Goal: Task Accomplishment & Management: Manage account settings

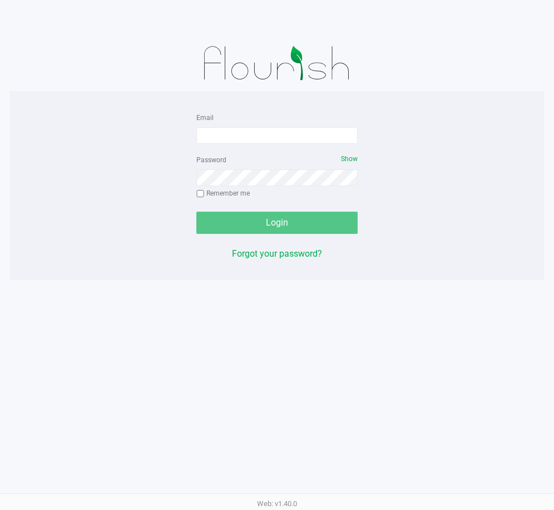
click at [80, 73] on div at bounding box center [277, 64] width 534 height 56
click at [210, 301] on div "Email Password Show Remember me Login Forgot your password? Web: v1.40.0" at bounding box center [277, 255] width 554 height 510
click at [282, 138] on input "Email" at bounding box center [276, 135] width 161 height 17
type input "[EMAIL_ADDRESS][DOMAIN_NAME]"
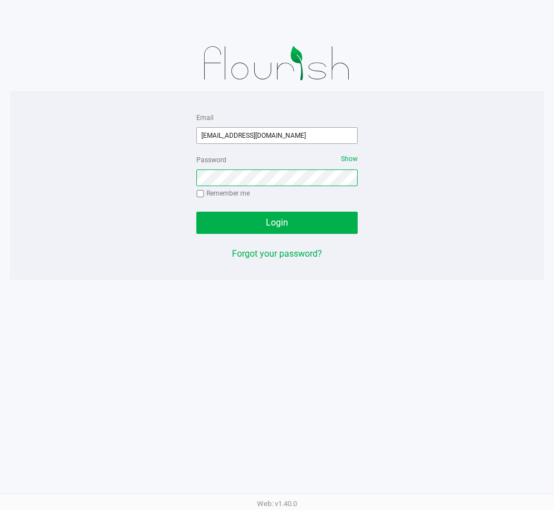
click at [196, 212] on button "Login" at bounding box center [276, 223] width 161 height 22
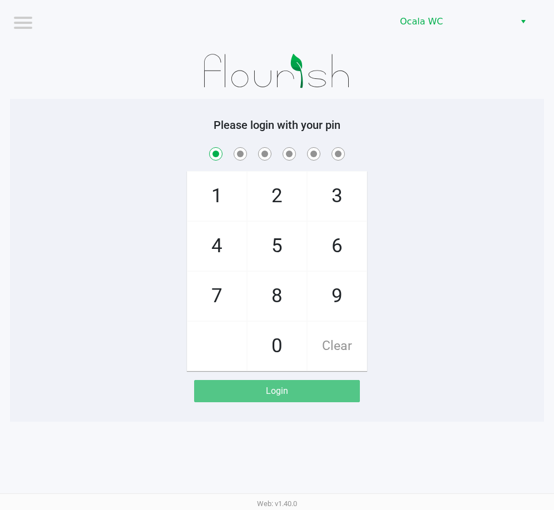
checkbox input "true"
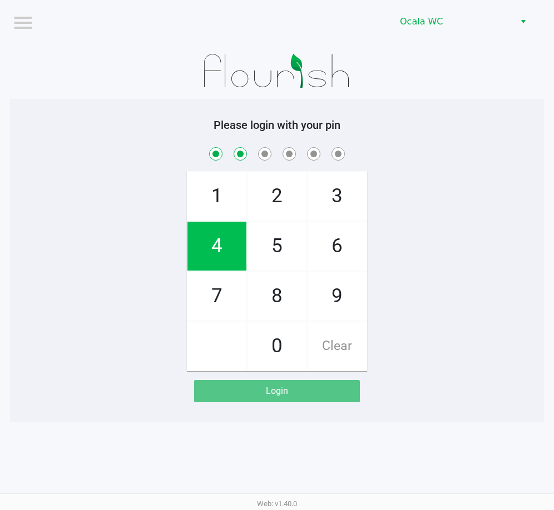
checkbox input "true"
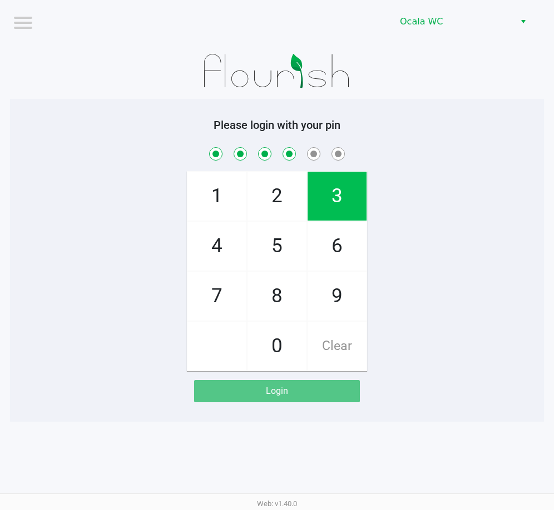
checkbox input "true"
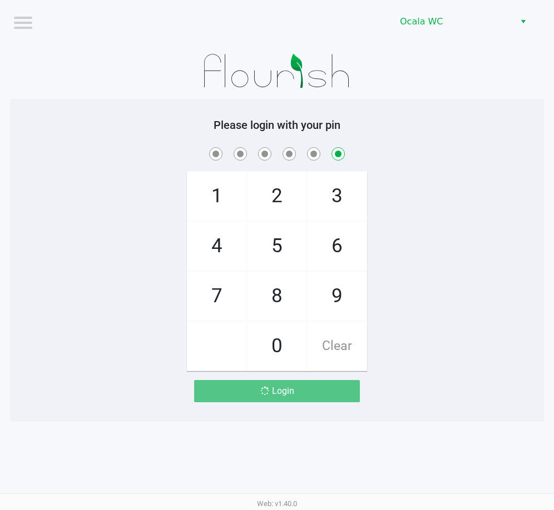
checkbox input "false"
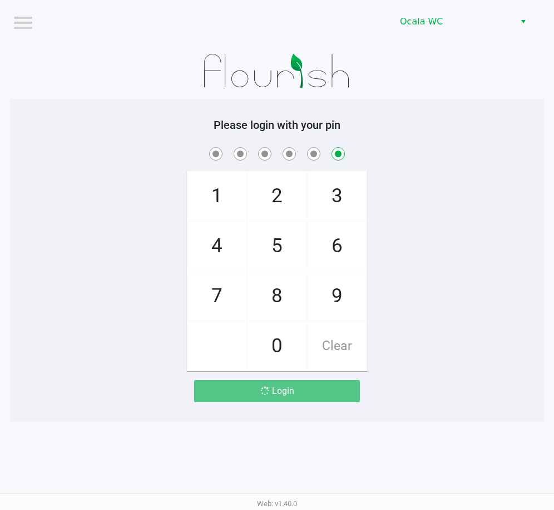
checkbox input "false"
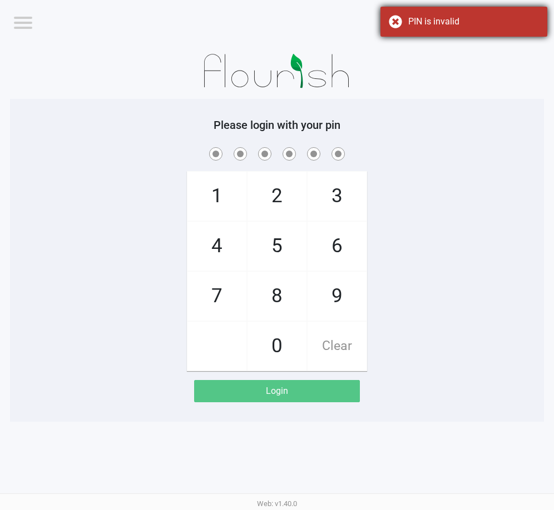
click at [389, 16] on div "PIN is invalid" at bounding box center [463, 22] width 167 height 30
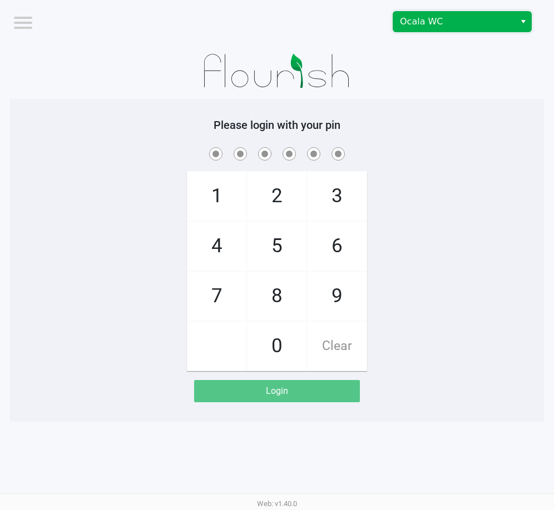
click at [510, 19] on span "Ocala WC" at bounding box center [454, 22] width 122 height 20
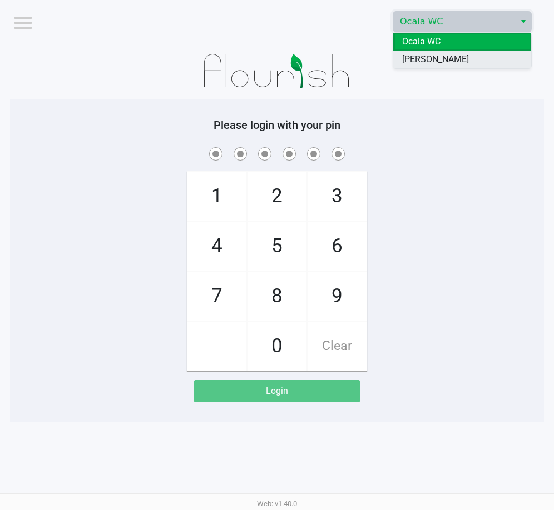
click at [480, 59] on li "[PERSON_NAME]" at bounding box center [462, 60] width 138 height 18
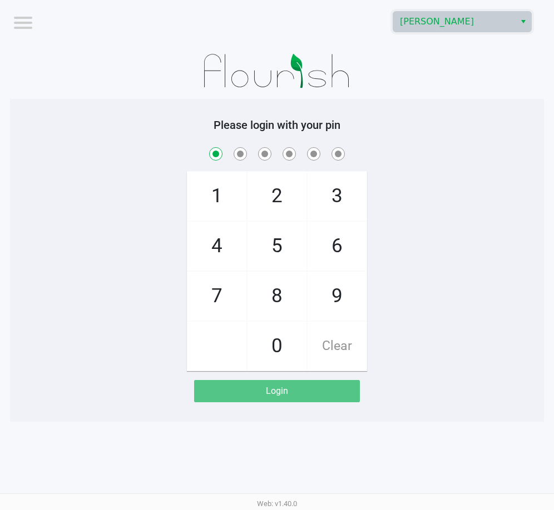
checkbox input "true"
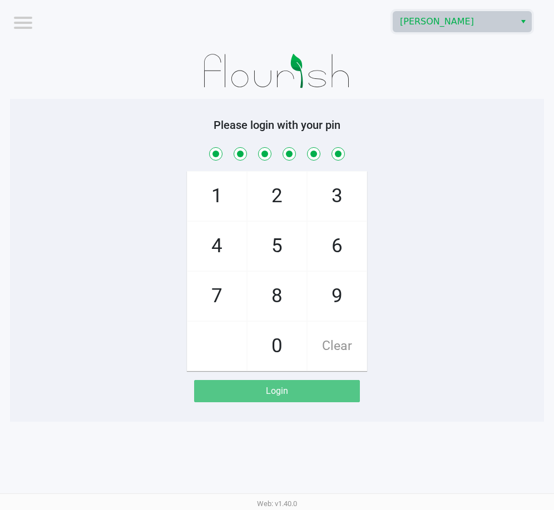
checkbox input "true"
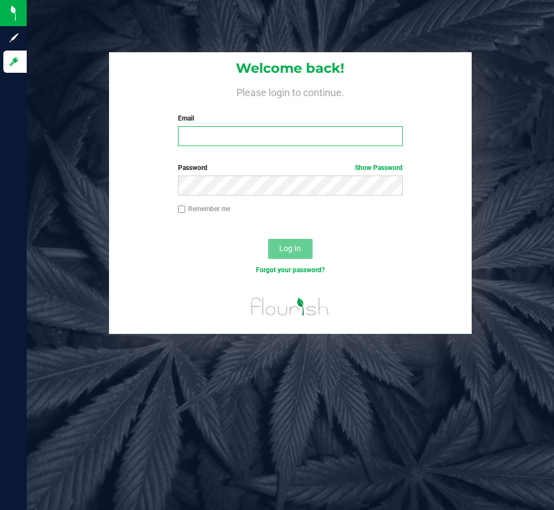
click at [212, 138] on input "Email" at bounding box center [290, 136] width 225 height 20
type input "[EMAIL_ADDRESS][DOMAIN_NAME]"
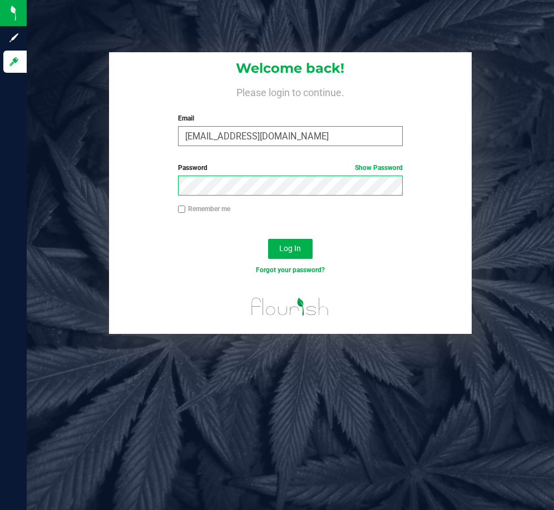
click at [268, 239] on button "Log In" at bounding box center [290, 249] width 44 height 20
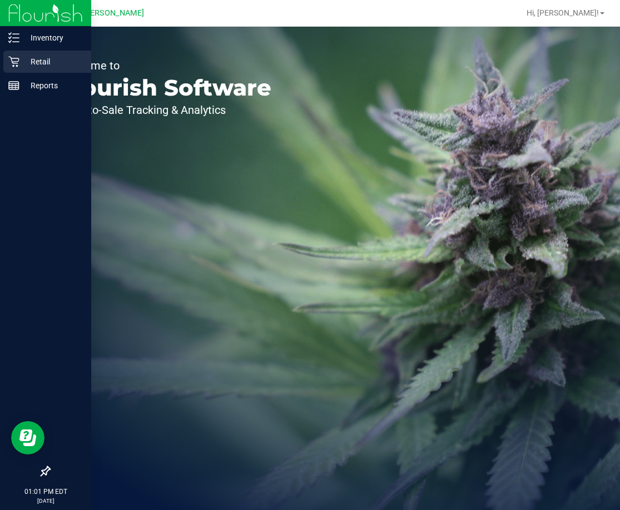
click at [49, 60] on p "Retail" at bounding box center [52, 61] width 67 height 13
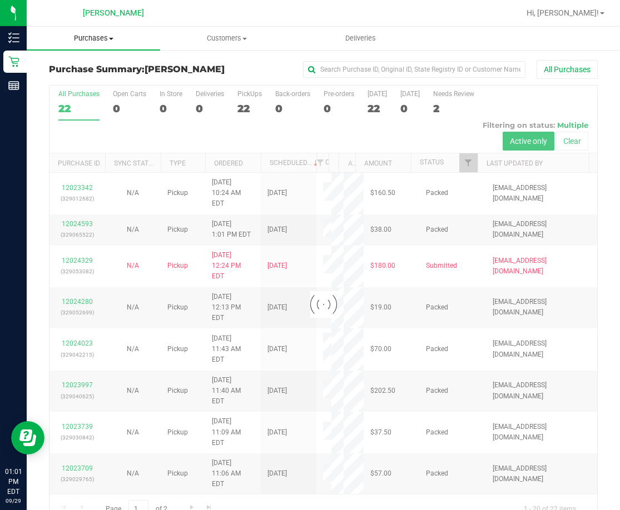
click at [88, 40] on span "Purchases" at bounding box center [93, 38] width 133 height 10
click at [88, 85] on span "Fulfillment" at bounding box center [61, 80] width 69 height 9
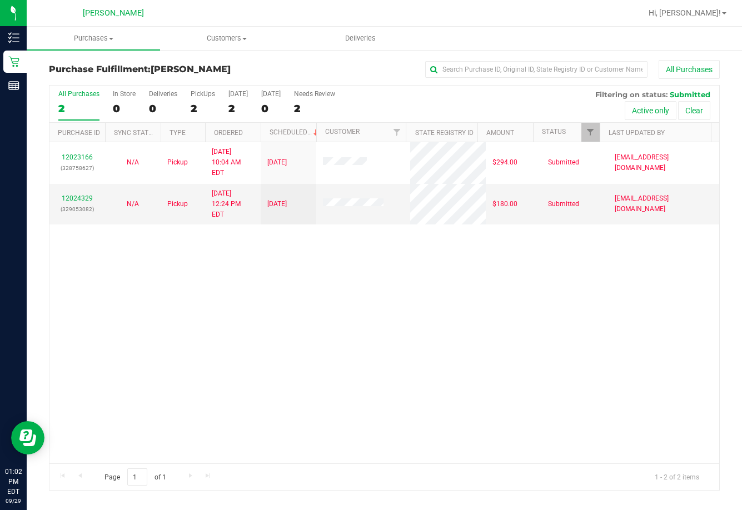
drag, startPoint x: 391, startPoint y: 405, endPoint x: 275, endPoint y: 352, distance: 127.7
click at [390, 405] on div "12023166 (328758627) N/A Pickup [DATE] 10:04 AM EDT 9/29/2025 $294.00 Submitted…" at bounding box center [384, 302] width 670 height 321
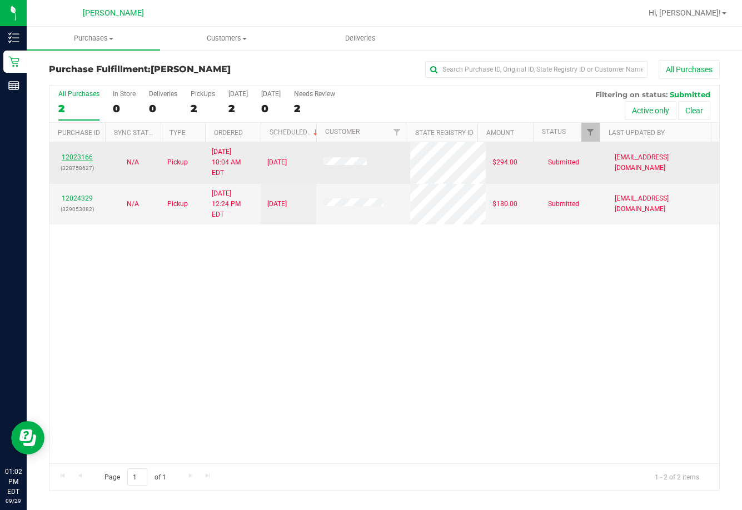
click at [81, 153] on link "12023166" at bounding box center [77, 157] width 31 height 8
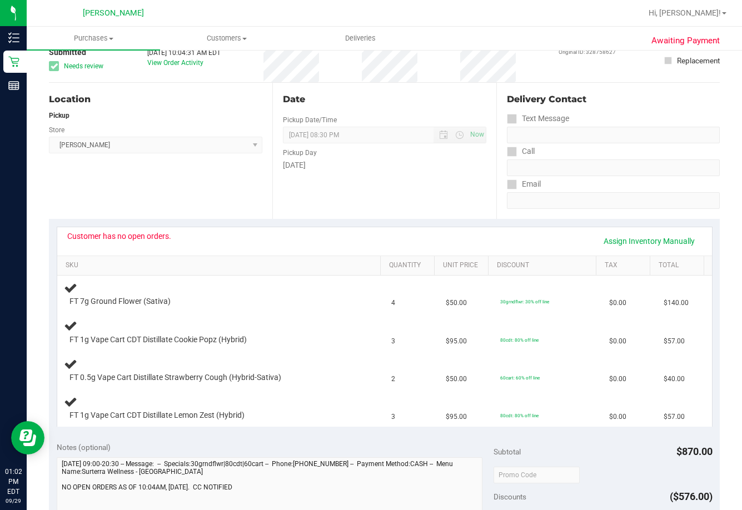
scroll to position [278, 0]
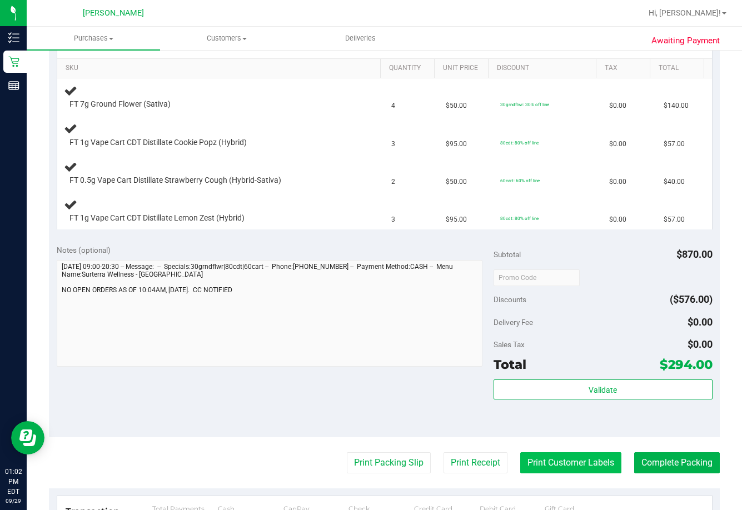
click at [550, 469] on button "Print Customer Labels" at bounding box center [570, 463] width 101 height 21
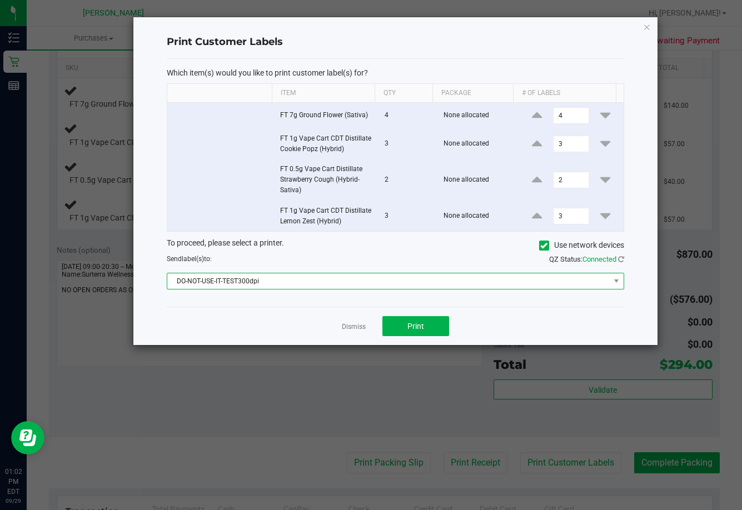
click at [314, 290] on span "DO-NOT-USE-IT-TEST300dpi" at bounding box center [396, 281] width 458 height 17
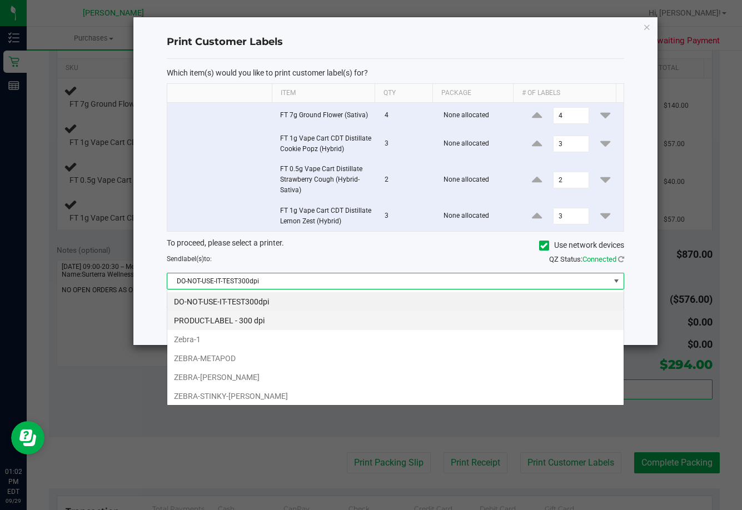
scroll to position [17, 458]
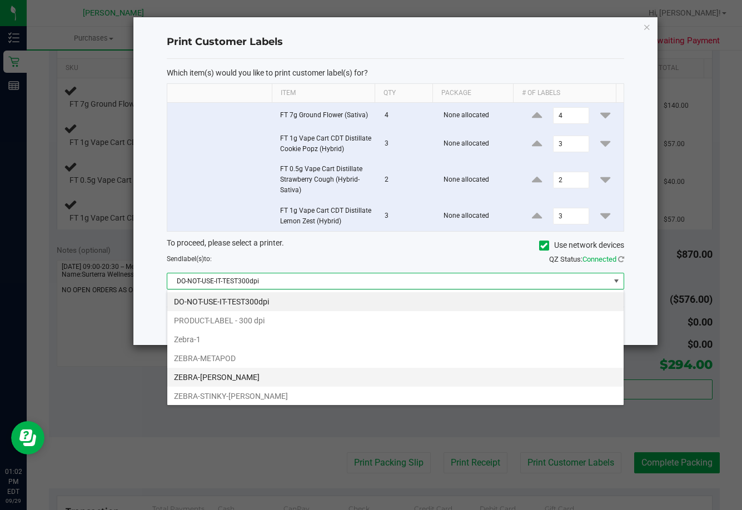
click at [276, 374] on li "ZEBRA-[PERSON_NAME]" at bounding box center [395, 377] width 456 height 19
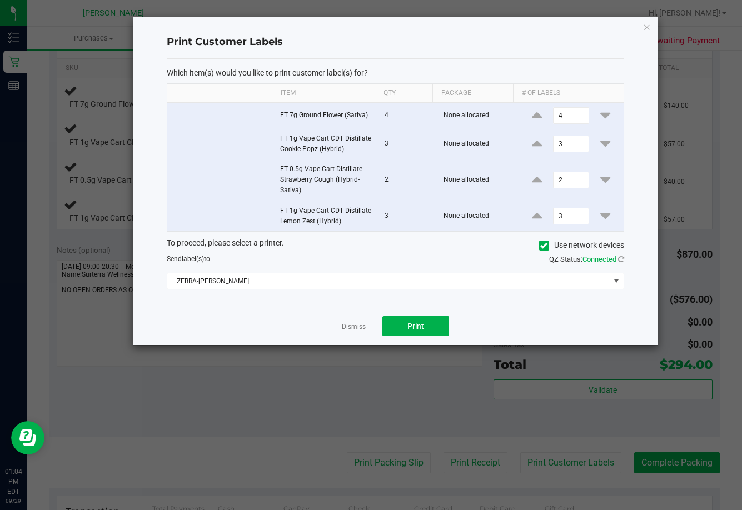
click at [360, 327] on link "Dismiss" at bounding box center [354, 326] width 24 height 9
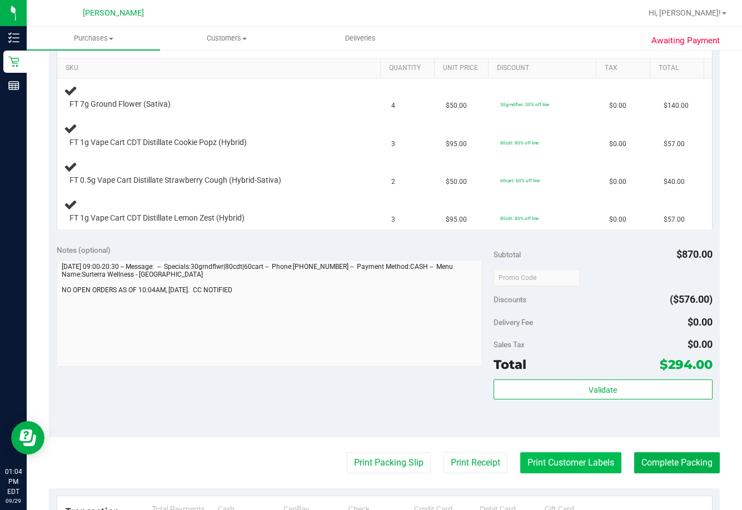
click at [553, 467] on button "Print Customer Labels" at bounding box center [570, 463] width 101 height 21
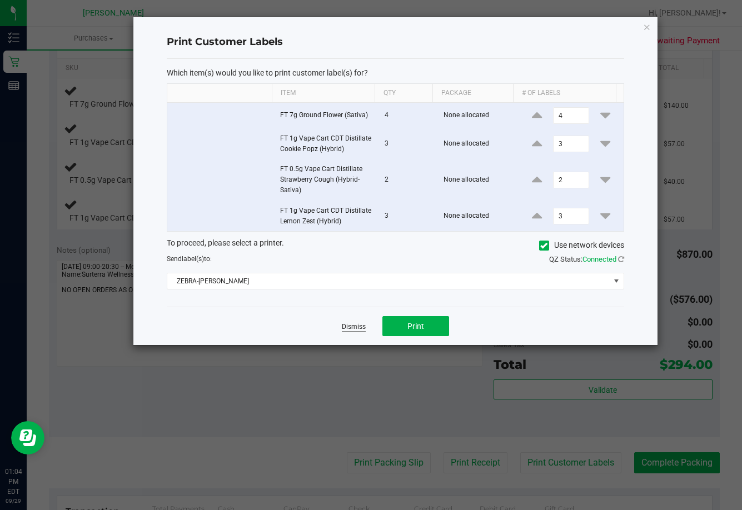
click at [355, 327] on link "Dismiss" at bounding box center [354, 326] width 24 height 9
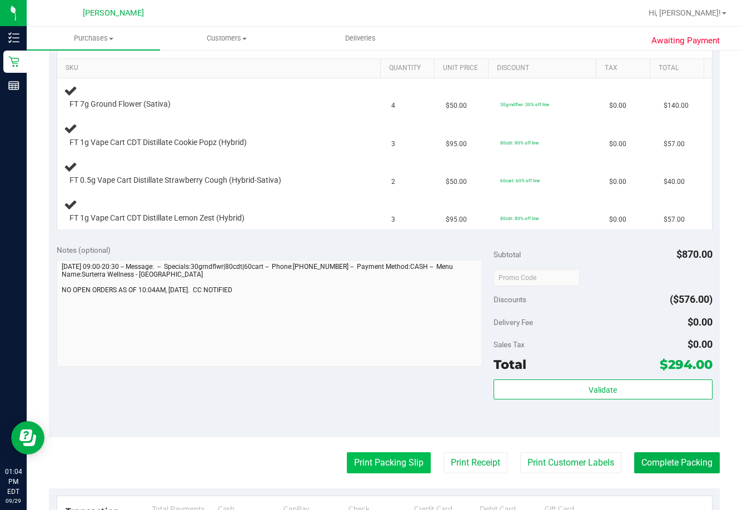
click at [390, 469] on button "Print Packing Slip" at bounding box center [389, 463] width 84 height 21
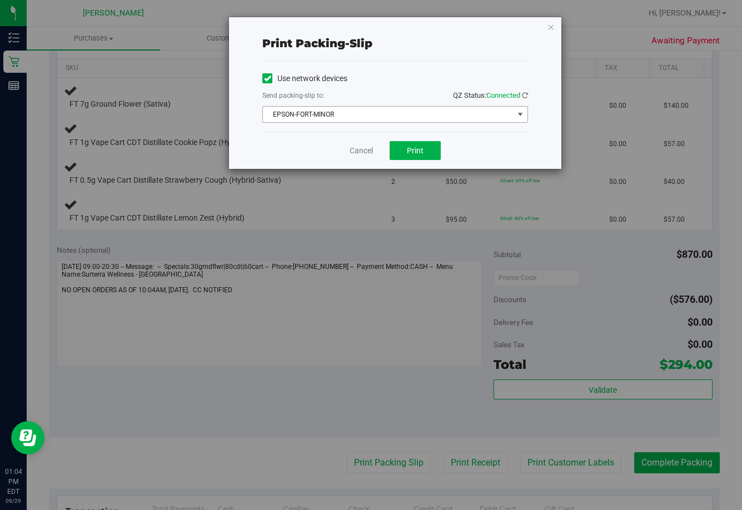
click at [339, 113] on span "EPSON-FORT-MINOR" at bounding box center [388, 115] width 251 height 16
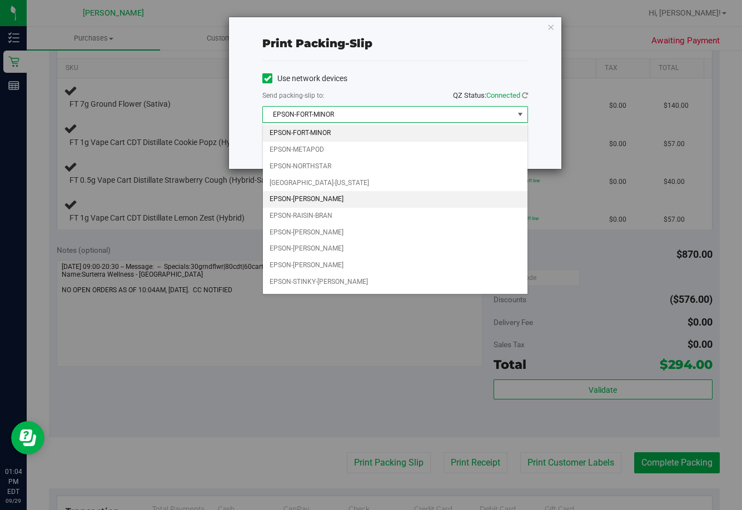
click at [336, 207] on li "EPSON-[PERSON_NAME]" at bounding box center [395, 199] width 265 height 17
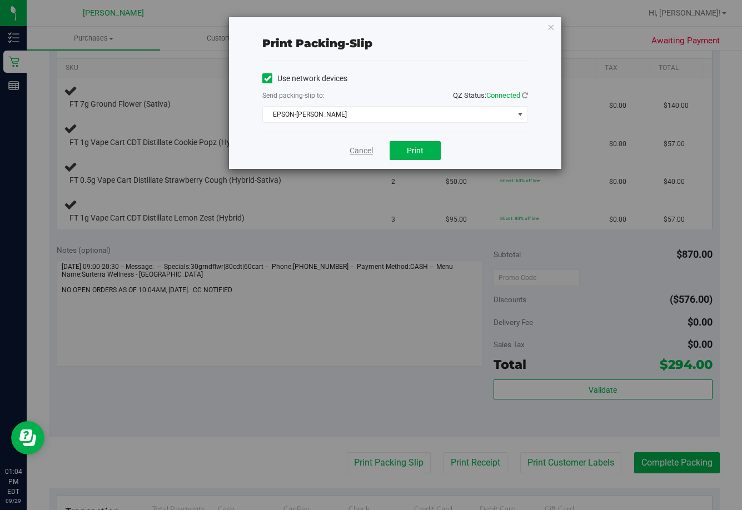
click at [358, 153] on link "Cancel" at bounding box center [361, 151] width 23 height 12
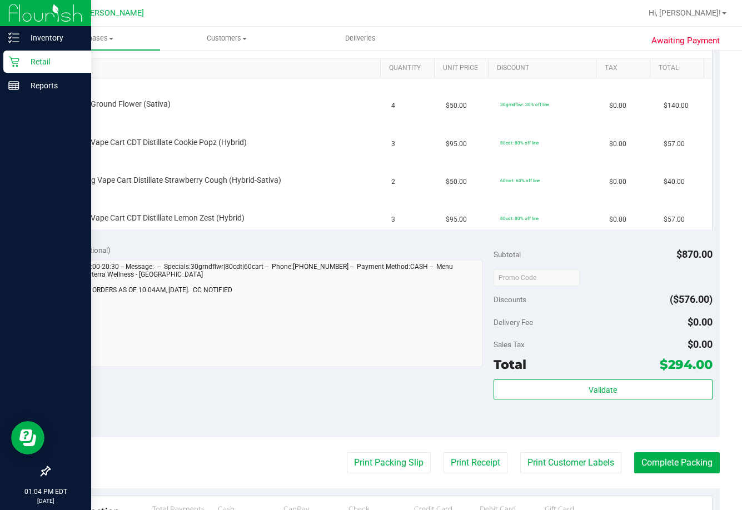
click at [19, 59] on p "Retail" at bounding box center [52, 61] width 67 height 13
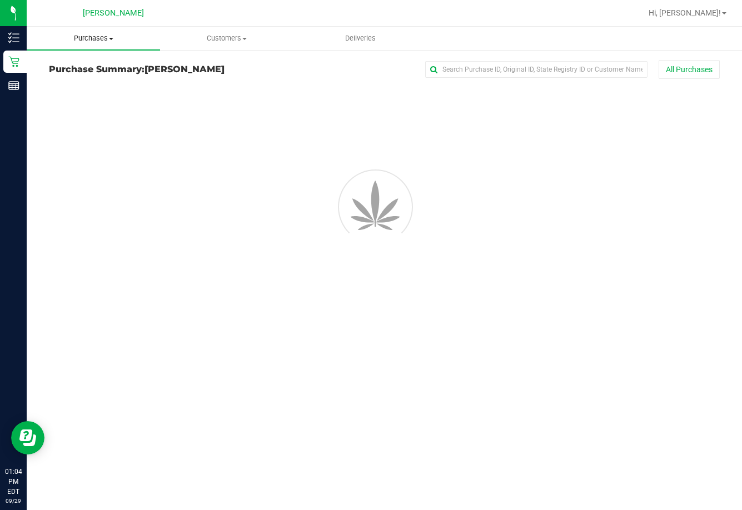
click at [107, 41] on span "Purchases" at bounding box center [93, 38] width 133 height 10
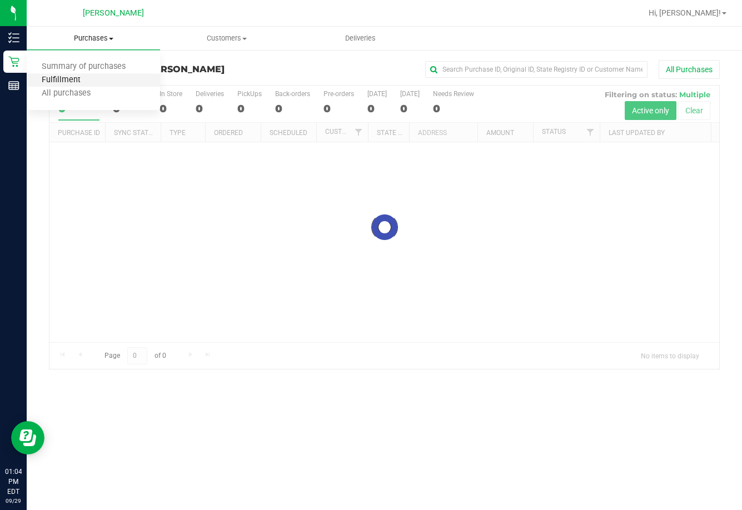
click at [81, 80] on span "Fulfillment" at bounding box center [61, 80] width 69 height 9
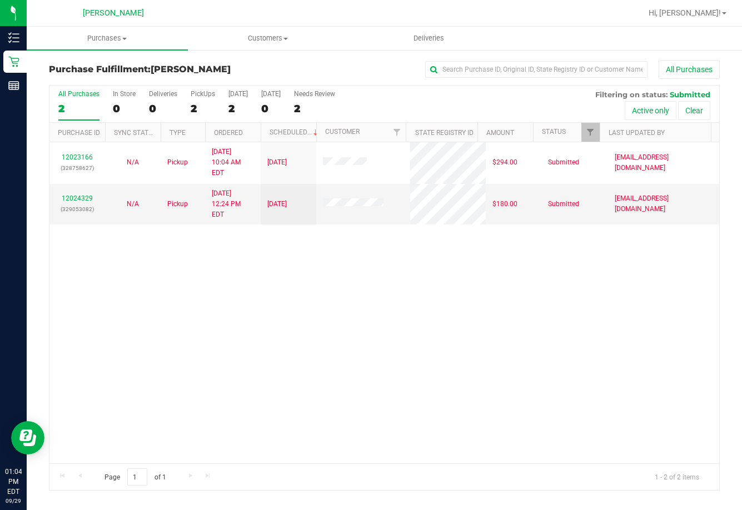
click at [440, 315] on div "12023166 (328758627) N/A Pickup [DATE] 10:04 AM EDT 9/29/2025 $294.00 Submitted…" at bounding box center [384, 302] width 670 height 321
click at [423, 351] on div "12023166 (328758627) N/A Pickup [DATE] 10:04 AM EDT 9/29/2025 $294.00 Submitted…" at bounding box center [384, 302] width 670 height 321
click at [440, 360] on div "12023166 (328758627) N/A Pickup [DATE] 10:04 AM EDT 9/29/2025 $294.00 Submitted…" at bounding box center [384, 302] width 670 height 321
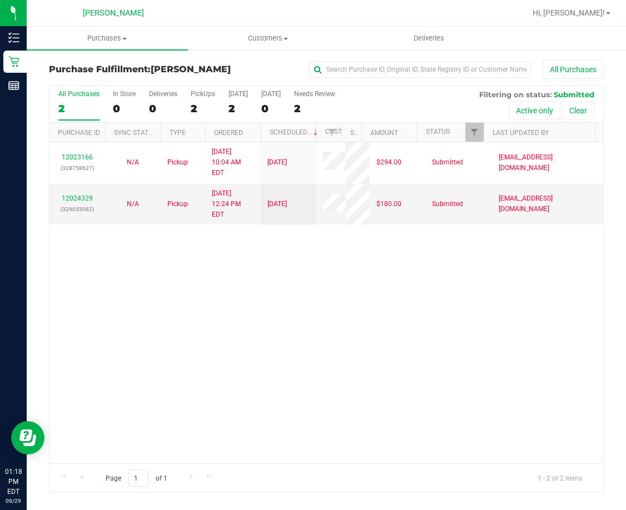
click at [250, 311] on div "12023166 (328758627) N/A Pickup [DATE] 10:04 AM EDT 9/29/2025 $294.00 Submitted…" at bounding box center [326, 302] width 554 height 321
click at [111, 38] on span "Purchases" at bounding box center [107, 38] width 161 height 10
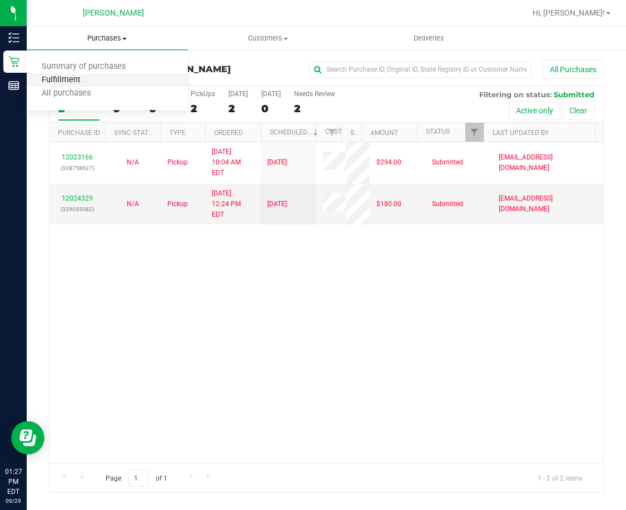
click at [86, 77] on span "Fulfillment" at bounding box center [61, 80] width 69 height 9
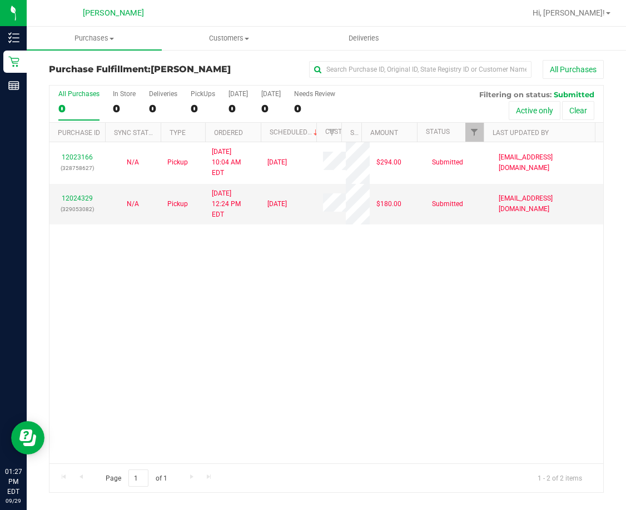
click at [238, 307] on div "12023166 (328758627) N/A Pickup [DATE] 10:04 AM EDT 9/29/2025 $294.00 Submitted…" at bounding box center [326, 302] width 554 height 321
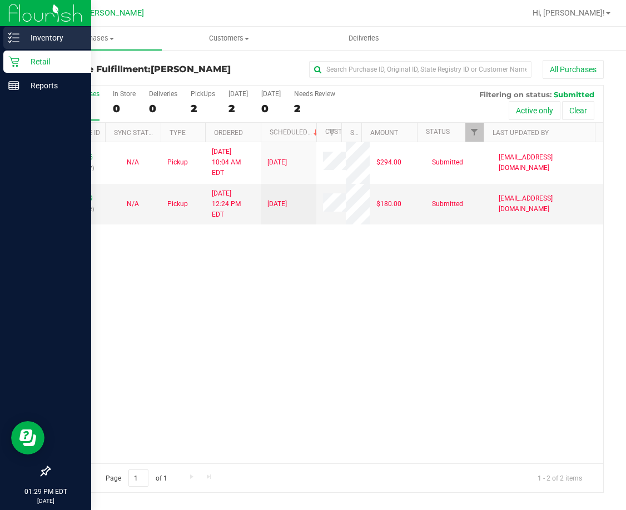
click at [47, 41] on p "Inventory" at bounding box center [52, 37] width 67 height 13
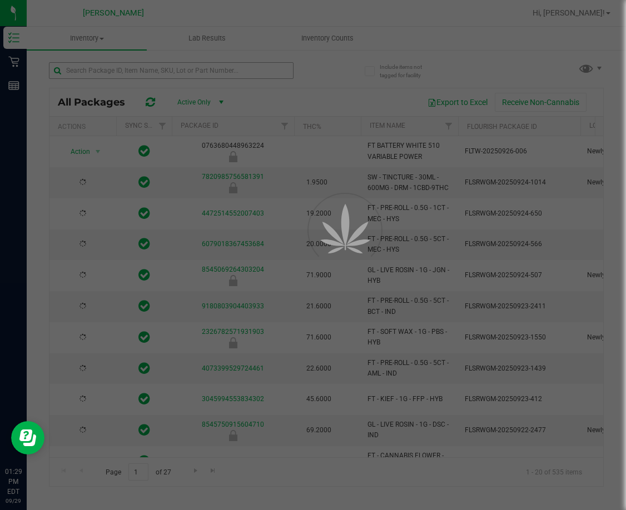
click at [153, 76] on div at bounding box center [313, 255] width 626 height 510
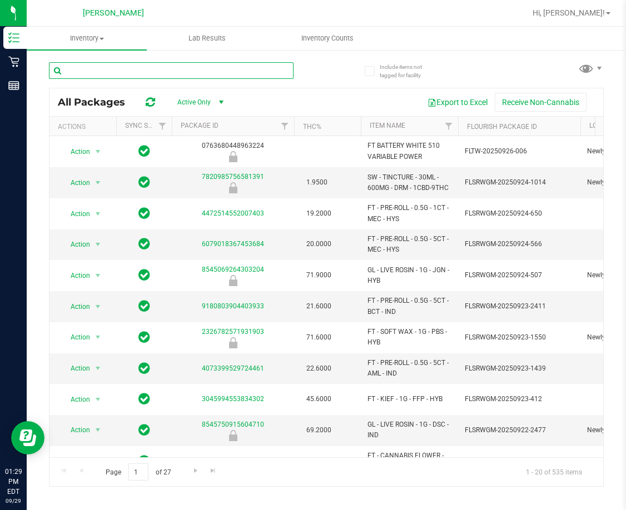
click at [153, 73] on input "text" at bounding box center [171, 70] width 245 height 17
type input "pepper"
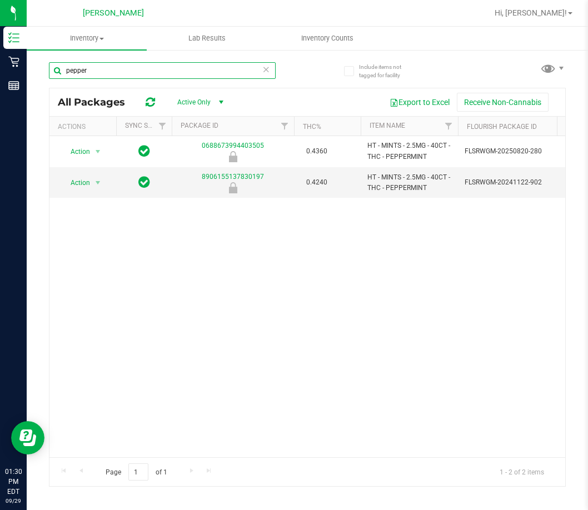
drag, startPoint x: 96, startPoint y: 67, endPoint x: 60, endPoint y: 67, distance: 35.6
click at [60, 67] on input "pepper" at bounding box center [162, 70] width 227 height 17
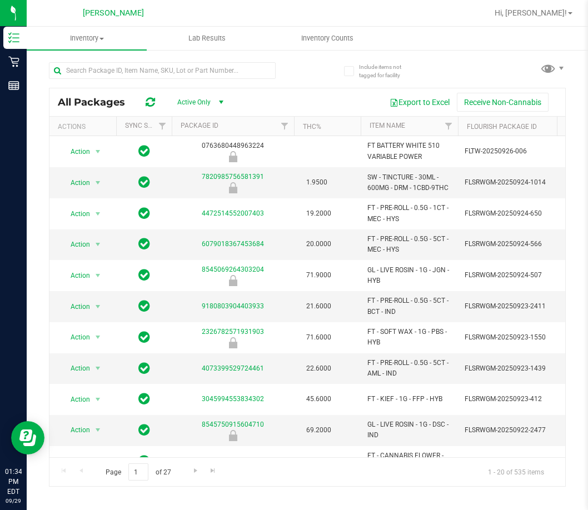
click at [234, 13] on div at bounding box center [343, 13] width 289 height 22
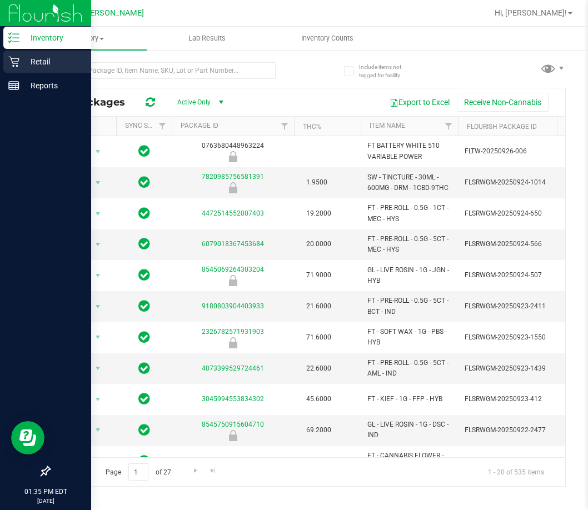
click at [36, 61] on p "Retail" at bounding box center [52, 61] width 67 height 13
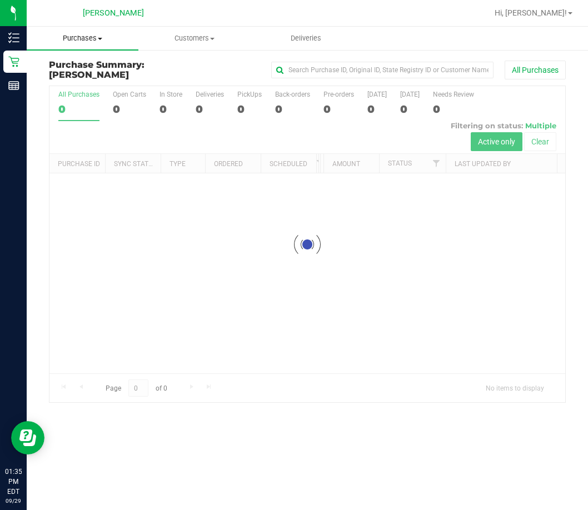
click at [80, 37] on span "Purchases" at bounding box center [83, 38] width 112 height 10
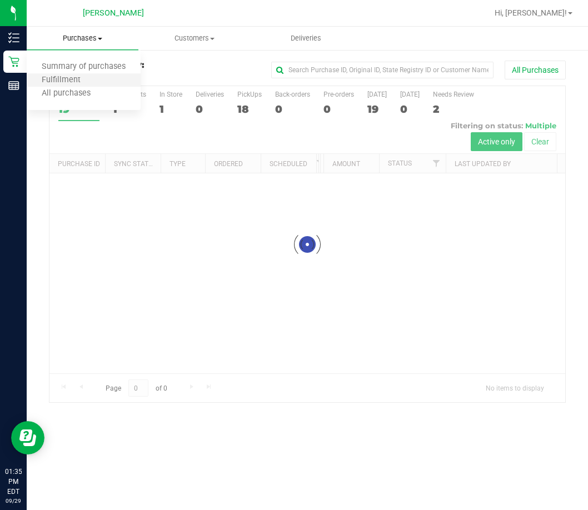
click at [78, 75] on li "Fulfillment" at bounding box center [84, 80] width 114 height 13
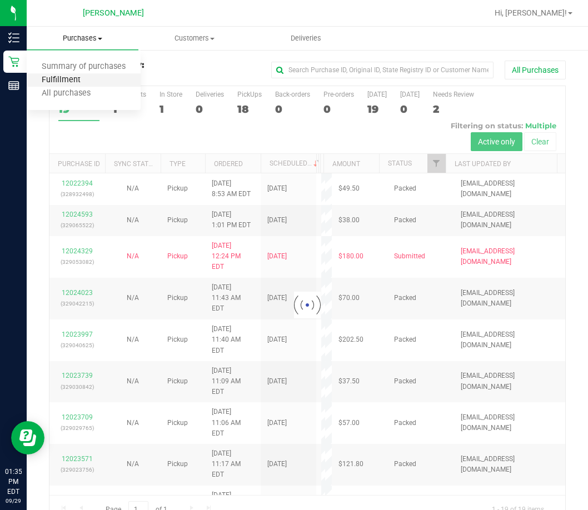
click at [67, 80] on span "Fulfillment" at bounding box center [61, 80] width 69 height 9
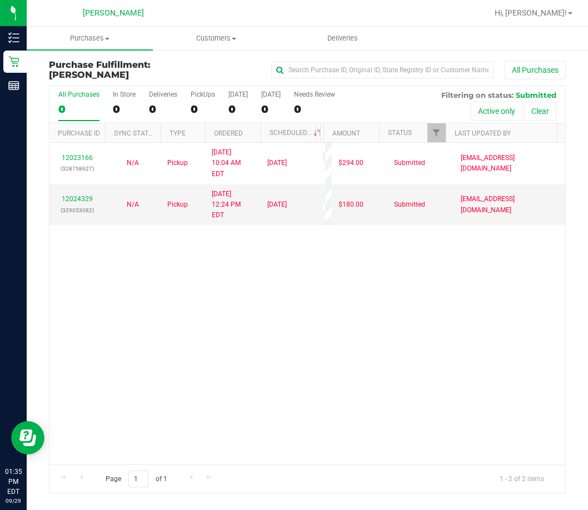
click at [92, 243] on div "12023166 (328758627) N/A Pickup [DATE] 10:04 AM EDT 9/29/2025 $294.00 Submitted…" at bounding box center [307, 303] width 516 height 321
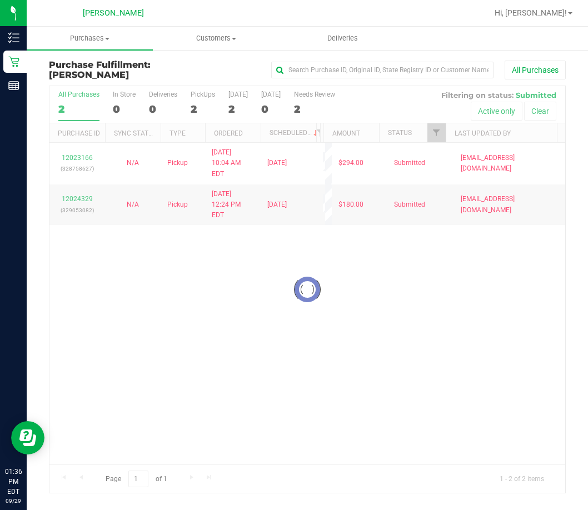
click at [224, 341] on div at bounding box center [307, 289] width 516 height 407
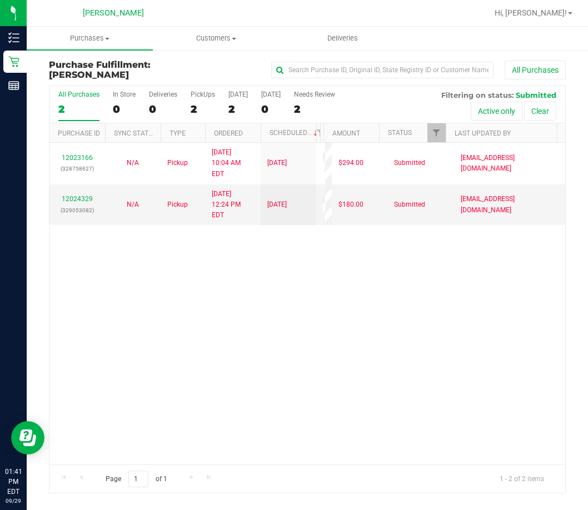
click at [118, 335] on div "12023166 (328758627) N/A Pickup [DATE] 10:04 AM EDT 9/29/2025 $294.00 Submitted…" at bounding box center [307, 303] width 516 height 321
click at [358, 336] on div "12023166 (328758627) N/A Pickup [DATE] 10:04 AM EDT 9/29/2025 $294.00 Submitted…" at bounding box center [307, 303] width 516 height 321
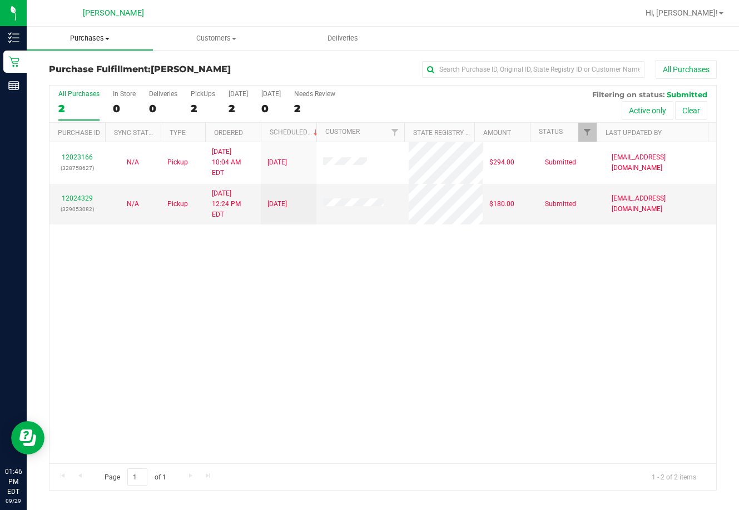
click at [94, 35] on span "Purchases" at bounding box center [90, 38] width 126 height 10
click at [78, 70] on span "Summary of purchases" at bounding box center [84, 66] width 114 height 9
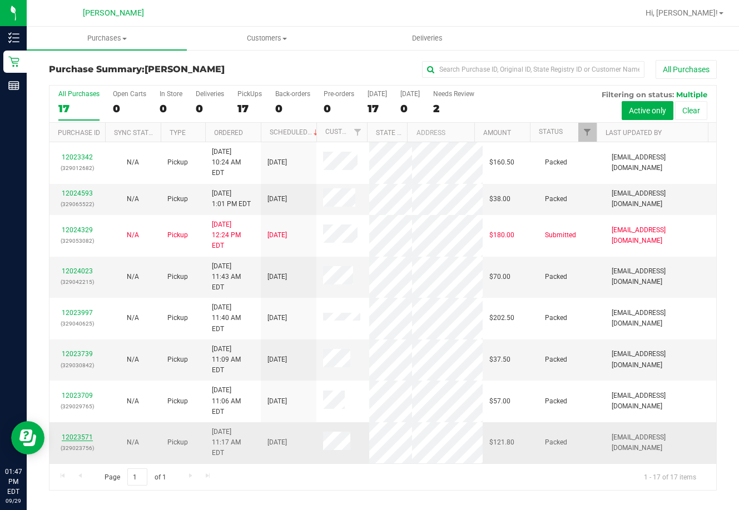
click at [77, 434] on link "12023571" at bounding box center [77, 438] width 31 height 8
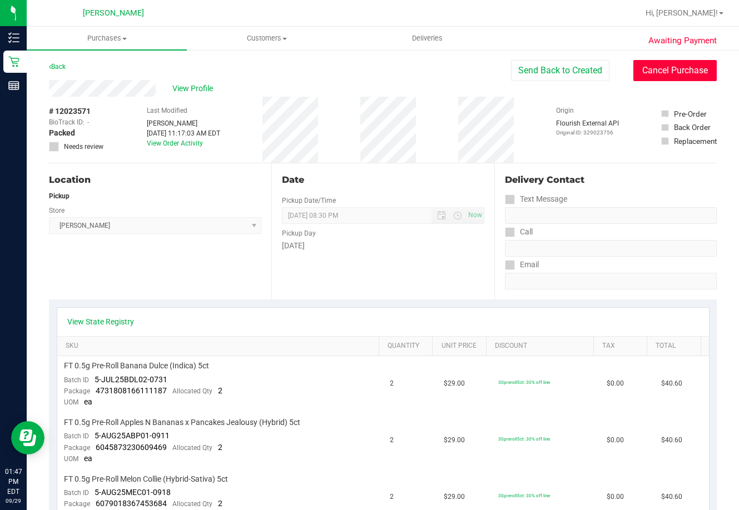
click at [553, 70] on button "Cancel Purchase" at bounding box center [674, 70] width 83 height 21
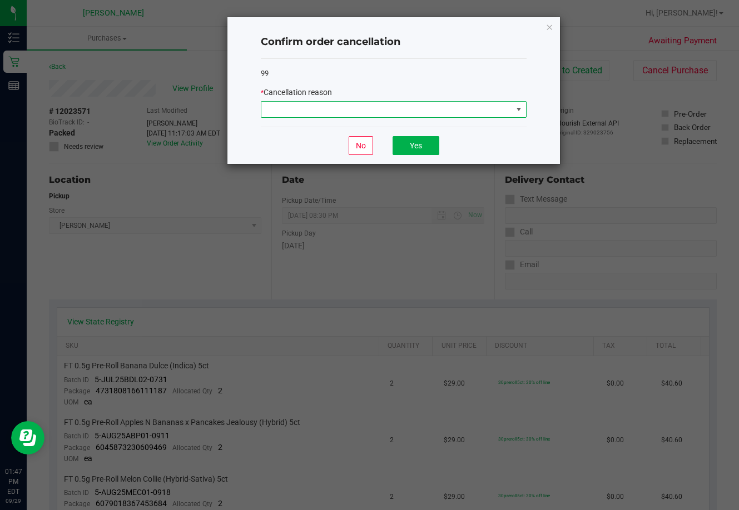
click at [493, 110] on span at bounding box center [386, 110] width 251 height 16
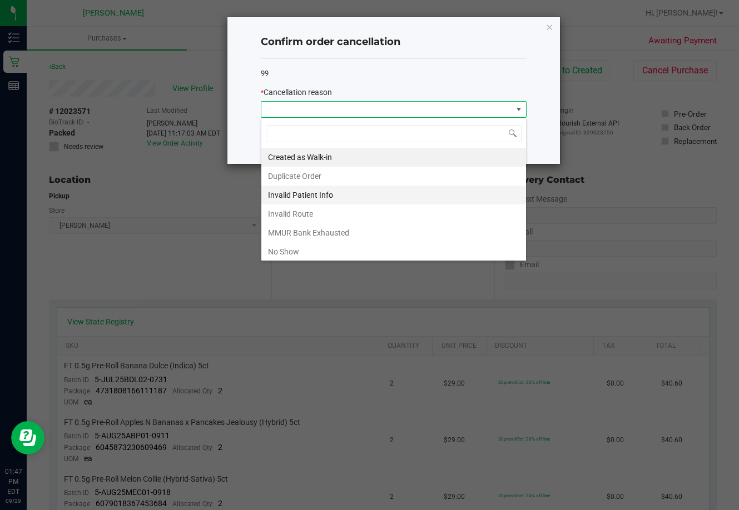
scroll to position [17, 266]
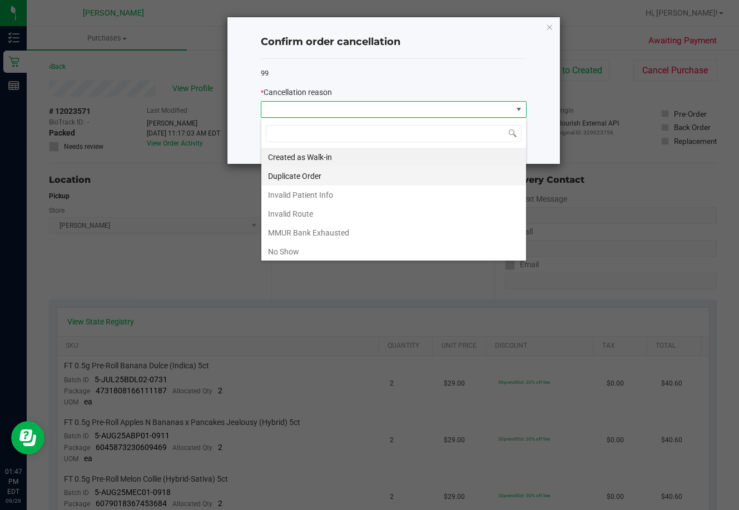
click at [296, 175] on li "Duplicate Order" at bounding box center [393, 176] width 265 height 19
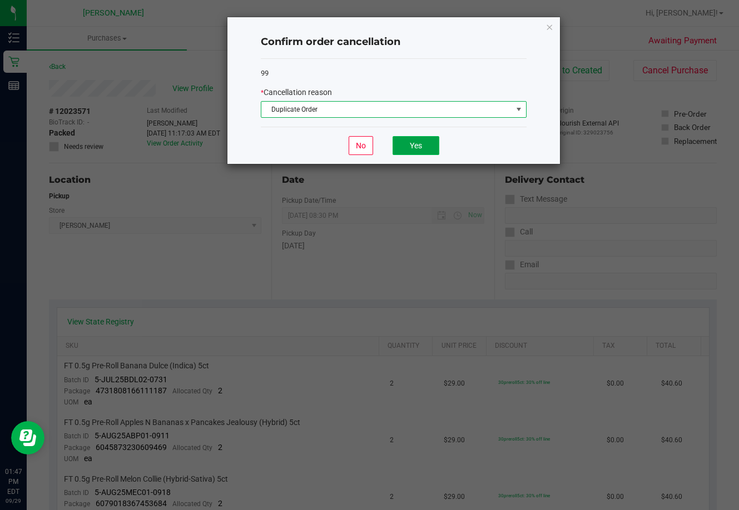
click at [408, 145] on button "Yes" at bounding box center [416, 145] width 47 height 19
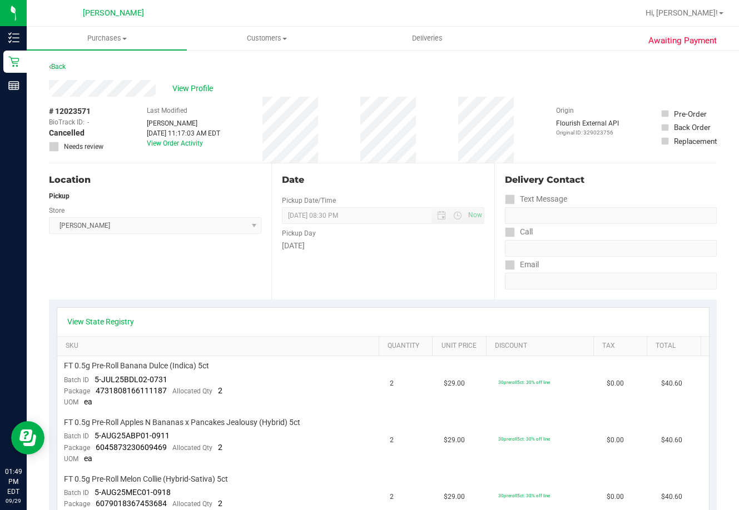
click at [306, 282] on div "Date Pickup Date/Time [DATE] Now [DATE] 08:30 PM Now Pickup Day [DATE]" at bounding box center [382, 231] width 222 height 136
click at [107, 37] on span "Purchases" at bounding box center [107, 38] width 160 height 10
click at [78, 82] on span "Fulfillment" at bounding box center [61, 80] width 69 height 9
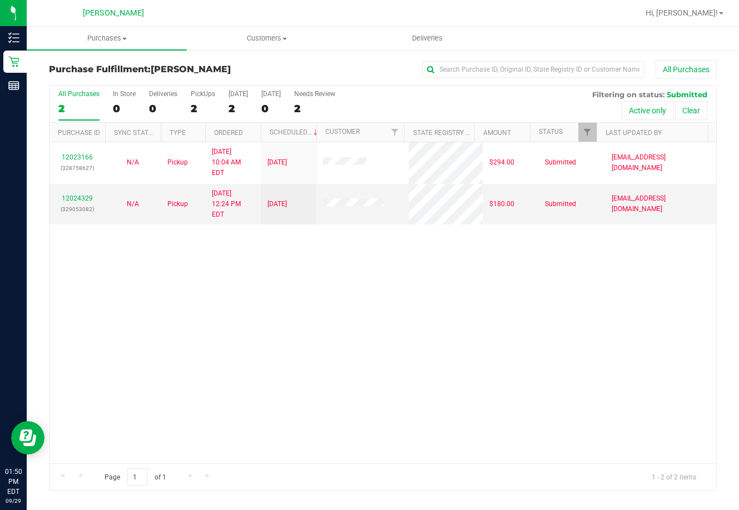
click at [438, 367] on div "12023166 (328758627) N/A Pickup [DATE] 10:04 AM EDT 9/29/2025 $294.00 Submitted…" at bounding box center [382, 302] width 667 height 321
click at [111, 39] on span "Purchases" at bounding box center [107, 38] width 160 height 10
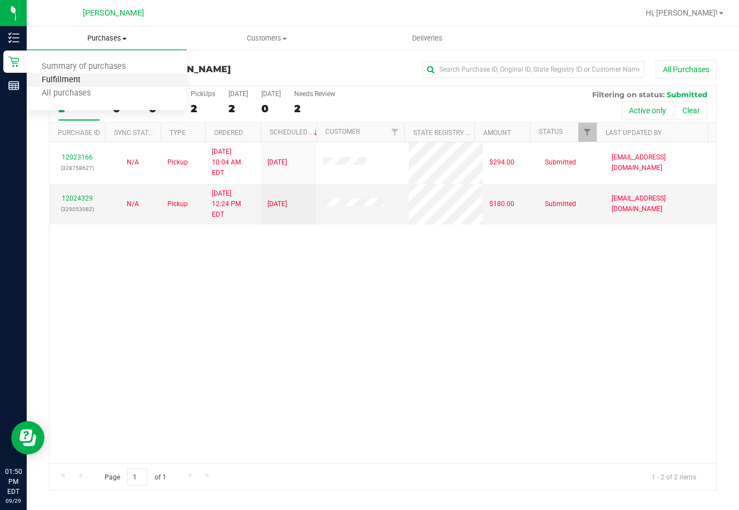
click at [91, 84] on span "Fulfillment" at bounding box center [61, 80] width 69 height 9
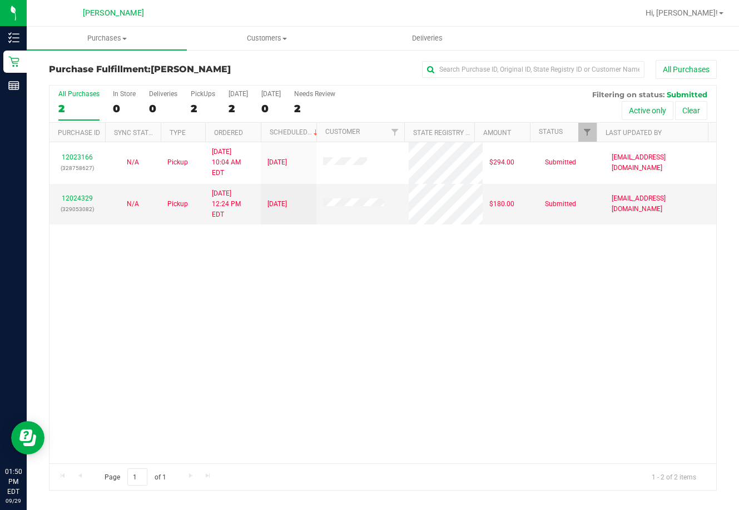
click at [315, 337] on div "12023166 (328758627) N/A Pickup [DATE] 10:04 AM EDT 9/29/2025 $294.00 Submitted…" at bounding box center [382, 302] width 667 height 321
click at [312, 315] on div "12023166 (328758627) N/A Pickup [DATE] 10:04 AM EDT 9/29/2025 $294.00 Submitted…" at bounding box center [382, 302] width 667 height 321
click at [270, 42] on span "Customers" at bounding box center [266, 38] width 159 height 10
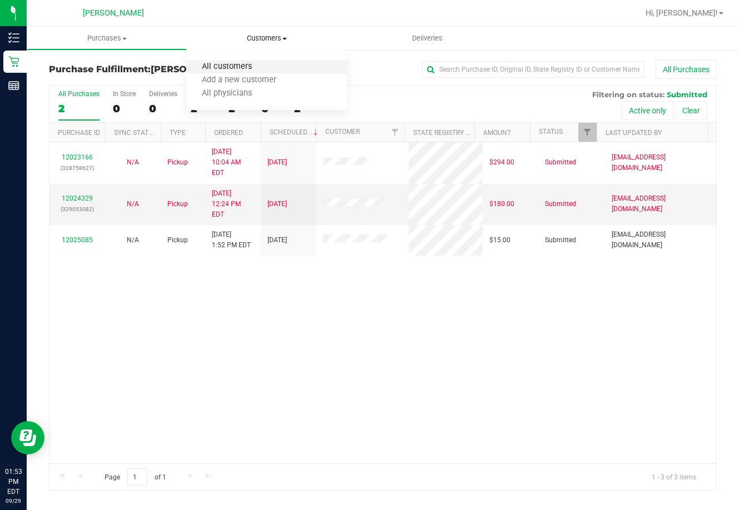
click at [255, 62] on span "All customers" at bounding box center [227, 66] width 80 height 9
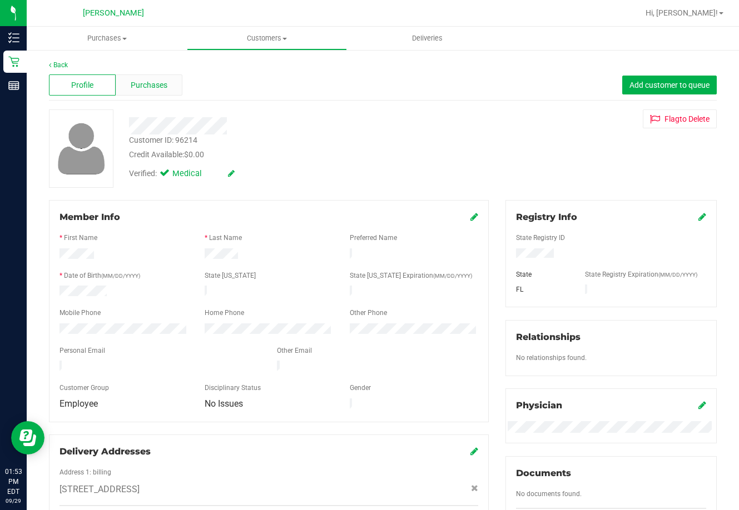
click at [148, 82] on span "Purchases" at bounding box center [149, 86] width 37 height 12
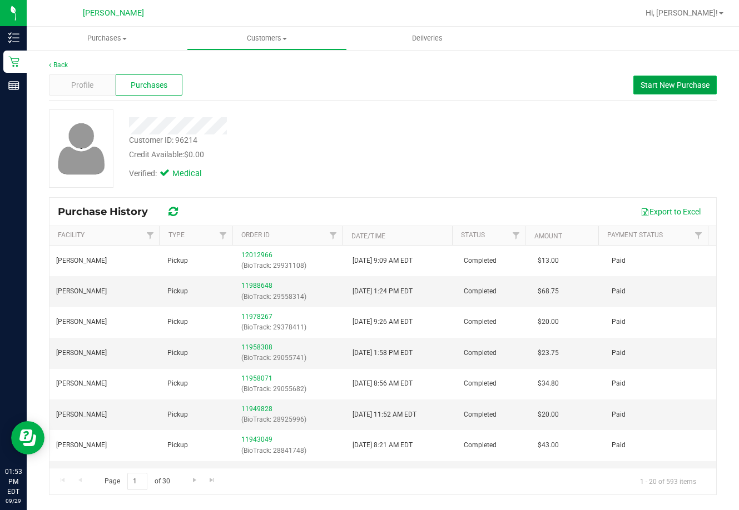
click at [553, 83] on span "Start New Purchase" at bounding box center [675, 85] width 69 height 9
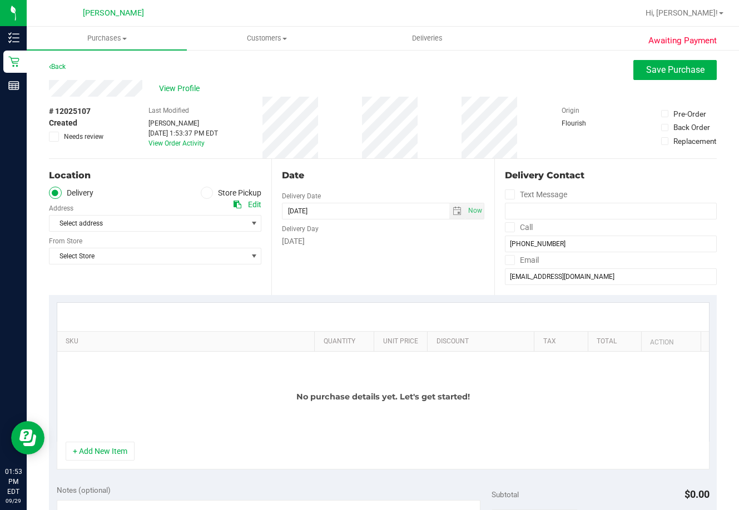
click at [205, 193] on icon at bounding box center [207, 193] width 7 height 0
click at [0, 0] on input "Store Pickup" at bounding box center [0, 0] width 0 height 0
click at [188, 215] on span "Select Store" at bounding box center [155, 223] width 212 height 17
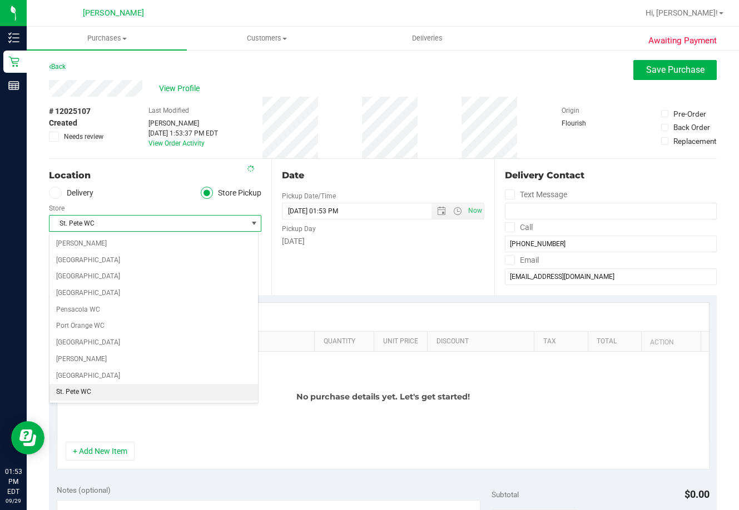
scroll to position [593, 0]
click at [179, 225] on span "[PERSON_NAME]" at bounding box center [147, 224] width 197 height 16
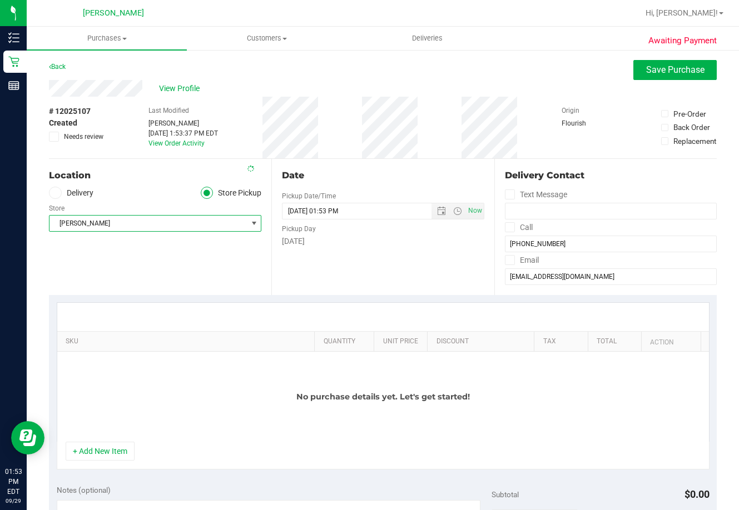
drag, startPoint x: 130, startPoint y: 270, endPoint x: 120, endPoint y: 261, distance: 13.8
click at [128, 270] on div "Location Delivery Store Pickup Store [PERSON_NAME] Select Store [PERSON_NAME][G…" at bounding box center [160, 227] width 222 height 136
